Goal: Information Seeking & Learning: Understand process/instructions

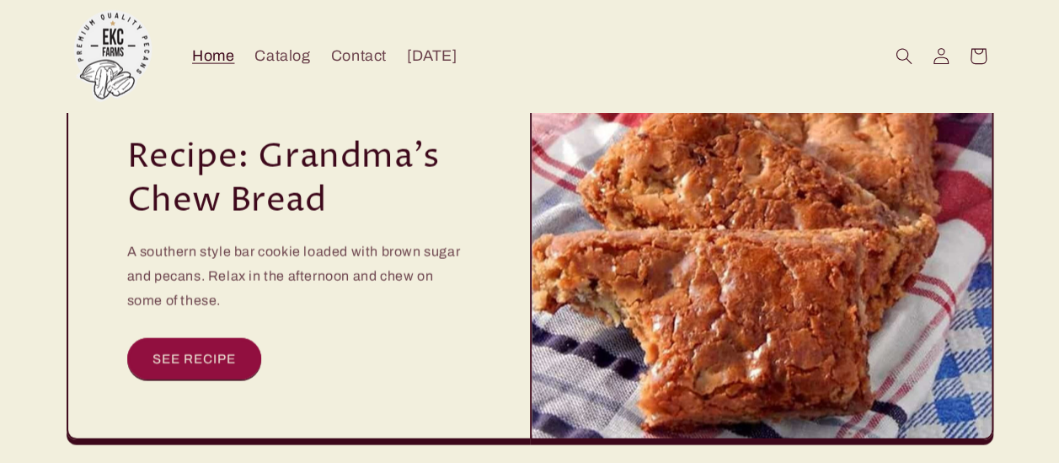
scroll to position [5047, 0]
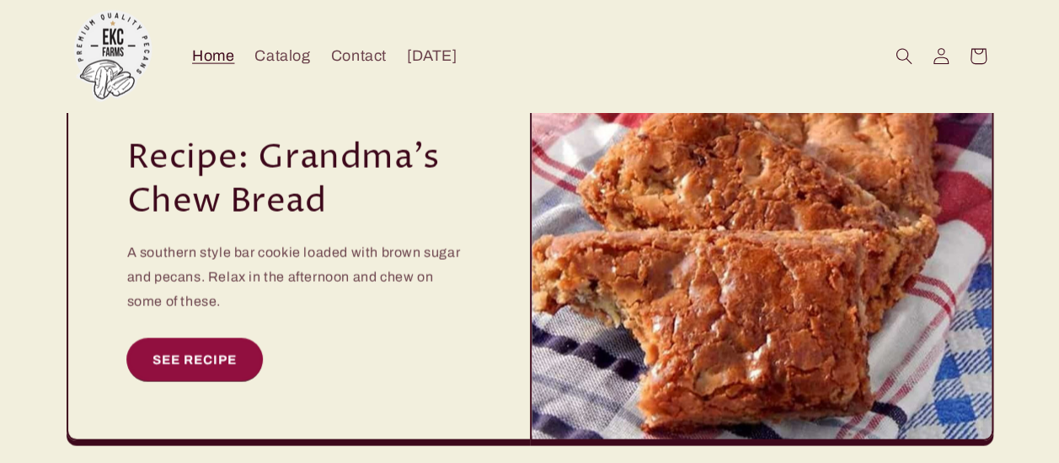
click at [220, 339] on link "SEE RECIPE" at bounding box center [194, 359] width 135 height 41
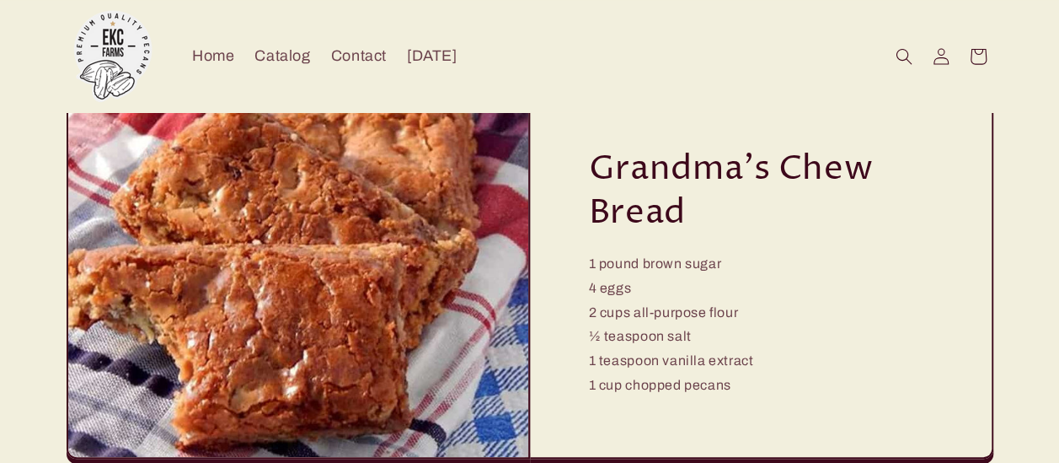
scroll to position [83, 13]
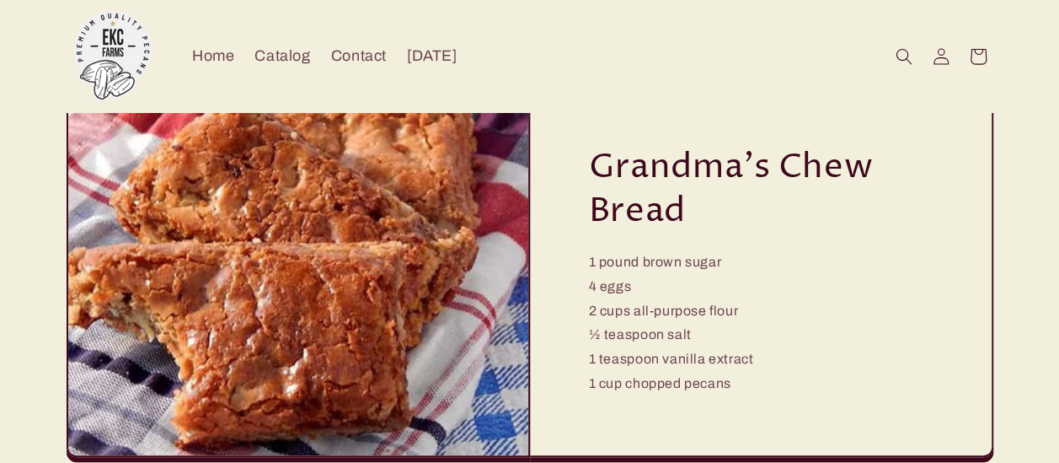
click at [742, 334] on div "Grandma's Chew Bread 1 pound brown sugar 4 eggs 2 cups all-purpose flour ½ teas…" at bounding box center [762, 275] width 464 height 363
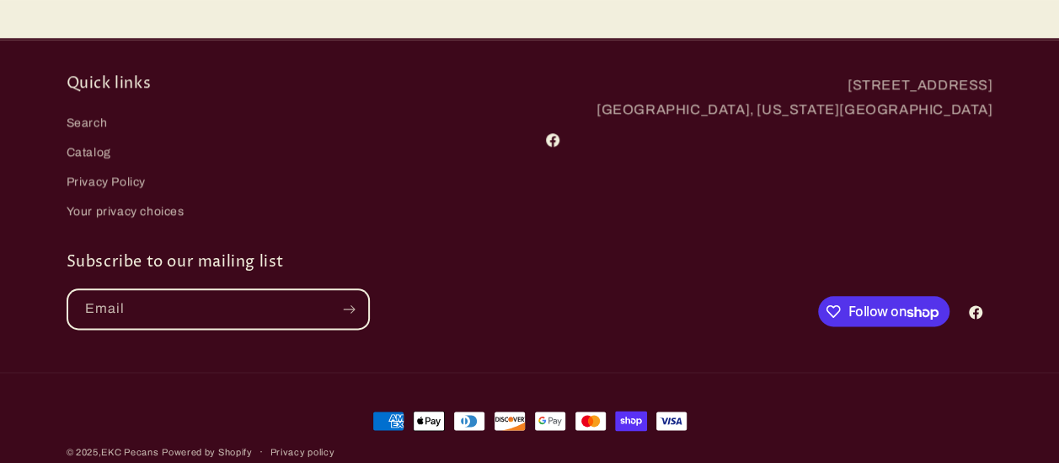
scroll to position [924, 13]
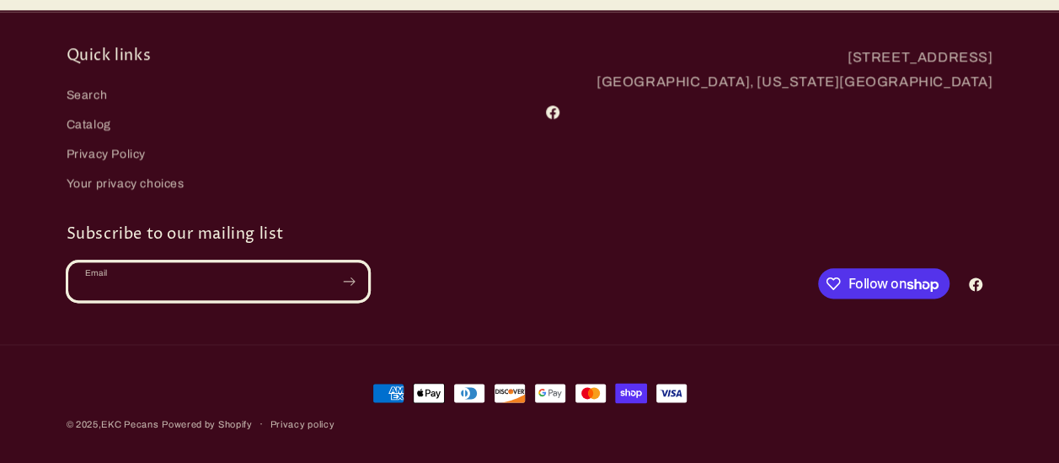
click at [275, 288] on input "Email" at bounding box center [218, 281] width 300 height 38
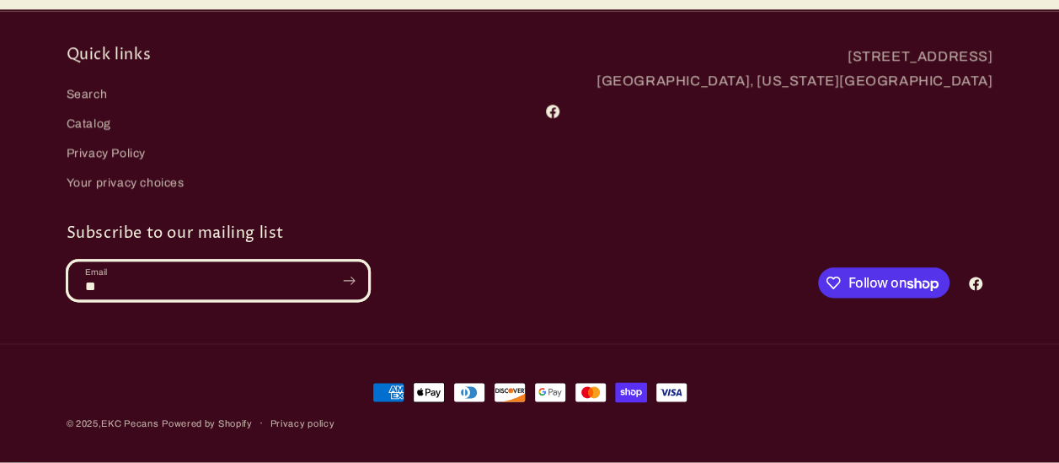
type input "**********"
click at [343, 278] on icon "Subscribe" at bounding box center [349, 280] width 13 height 21
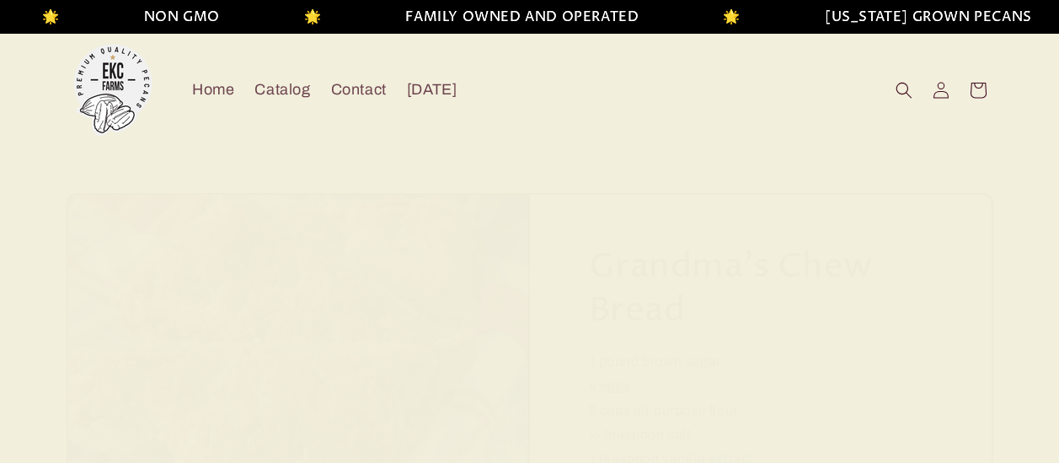
scroll to position [957, 0]
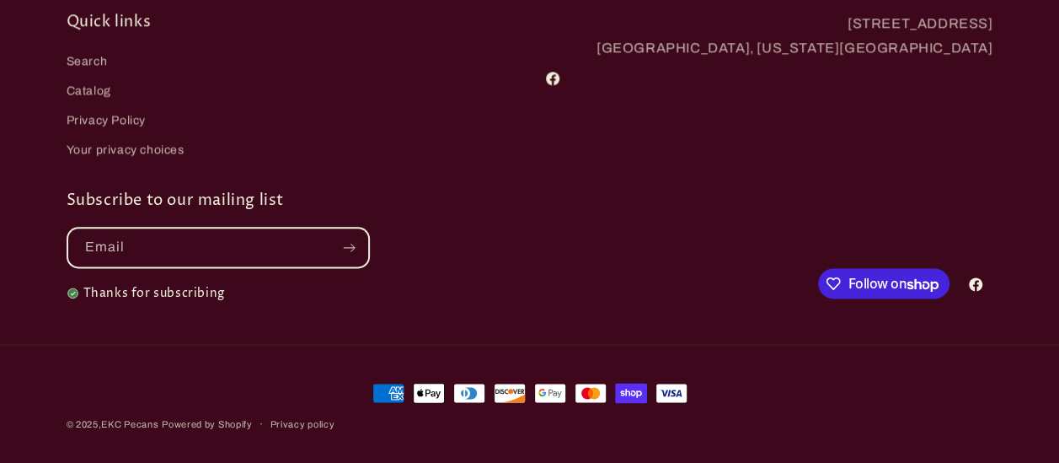
click at [836, 281] on icon "button" at bounding box center [833, 283] width 17 height 17
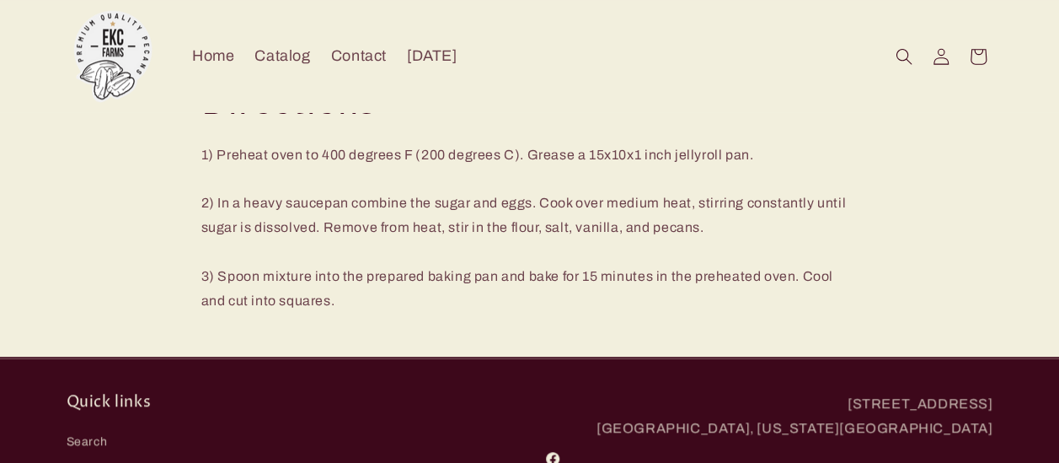
scroll to position [575, 0]
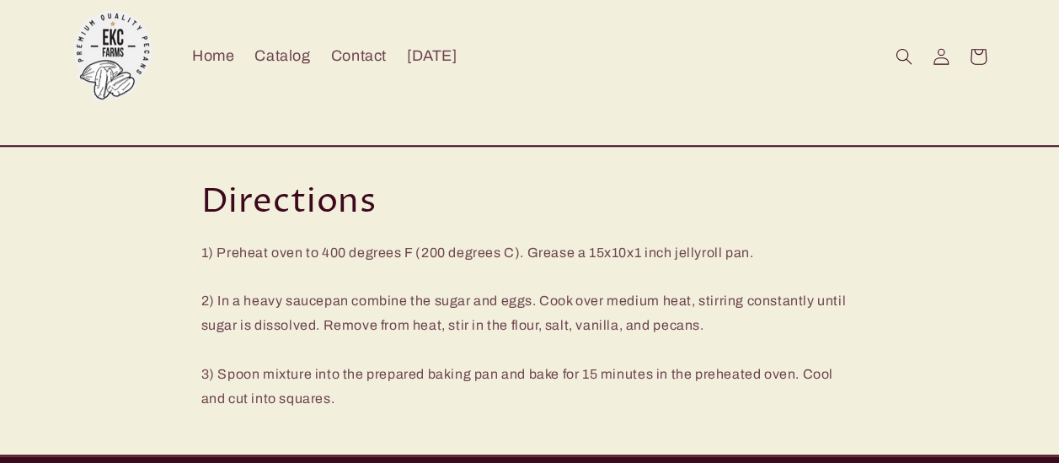
click at [622, 228] on div "Directions 1) Preheat oven to 400 degrees F (200 degrees C). Grease a 15x10x1 i…" at bounding box center [529, 295] width 657 height 231
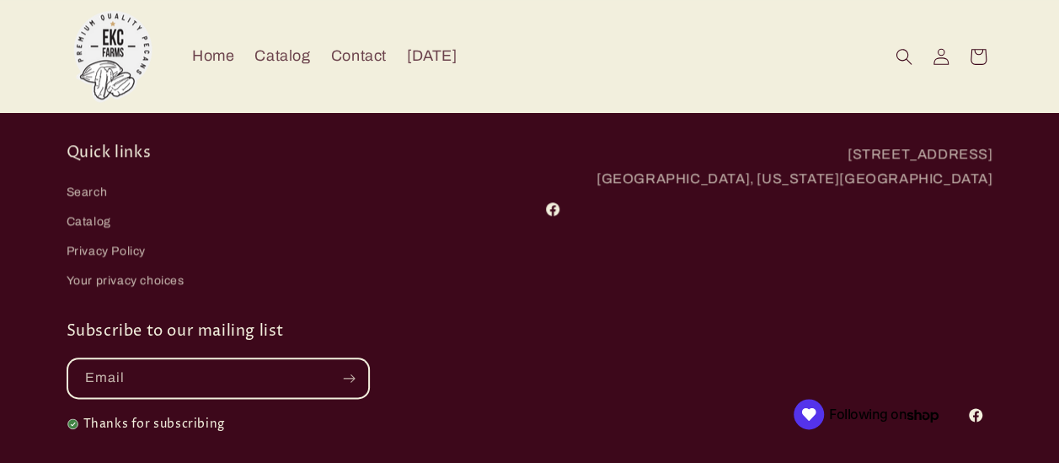
scroll to position [825, 0]
click at [622, 228] on div "2647 Eden Church Road Cobbtown, Georgia 30420 Facebook" at bounding box center [764, 219] width 458 height 153
click at [431, 99] on header "Home Catalog Contact Harvest Festival Log in Facebook Home Catalog Contact Harv…" at bounding box center [529, 56] width 1011 height 112
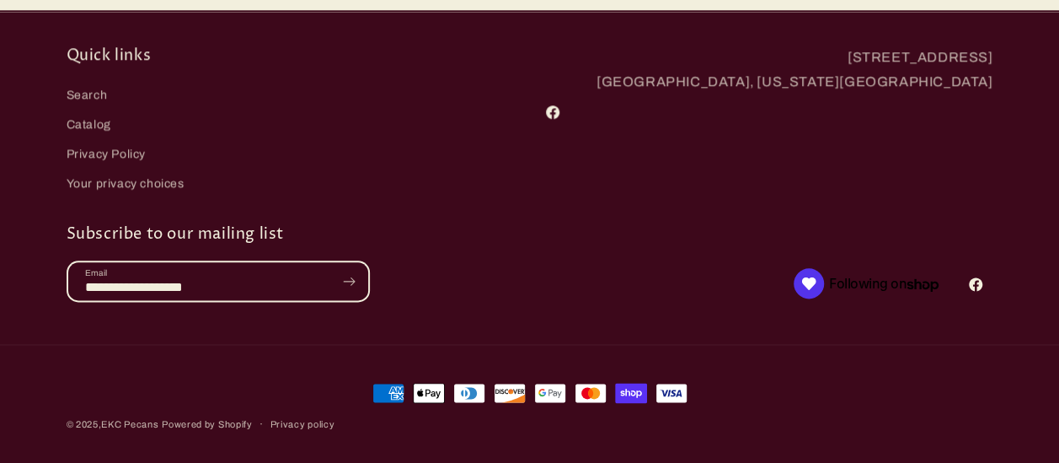
scroll to position [924, 13]
